Goal: Go to known website: Access a specific website the user already knows

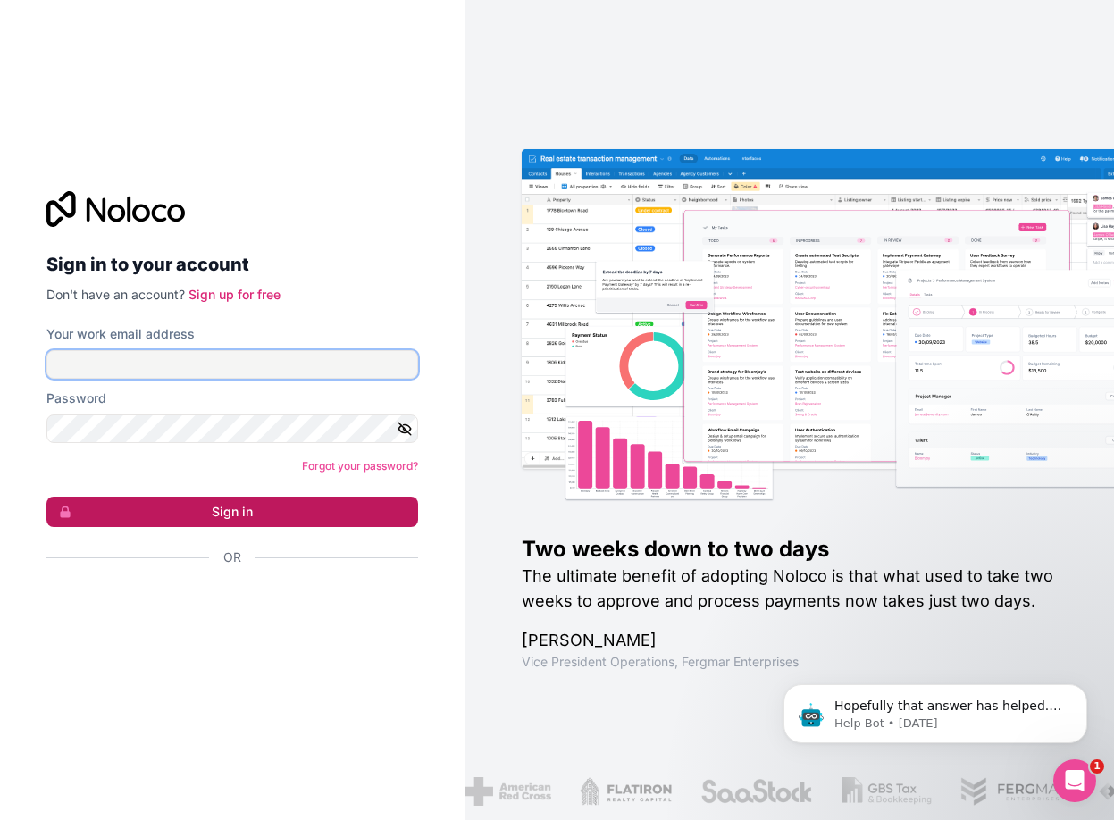
type input "selpa@selpasemicom.com"
click at [247, 513] on button "Sign in" at bounding box center [231, 511] width 371 height 30
